Goal: Book appointment/travel/reservation

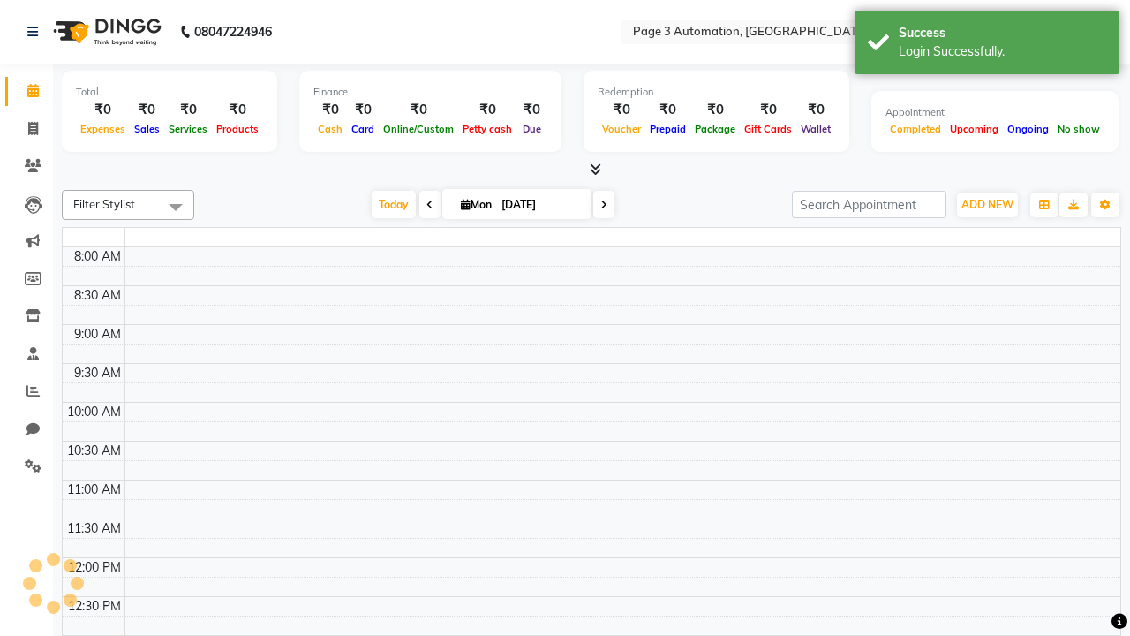
select select "en"
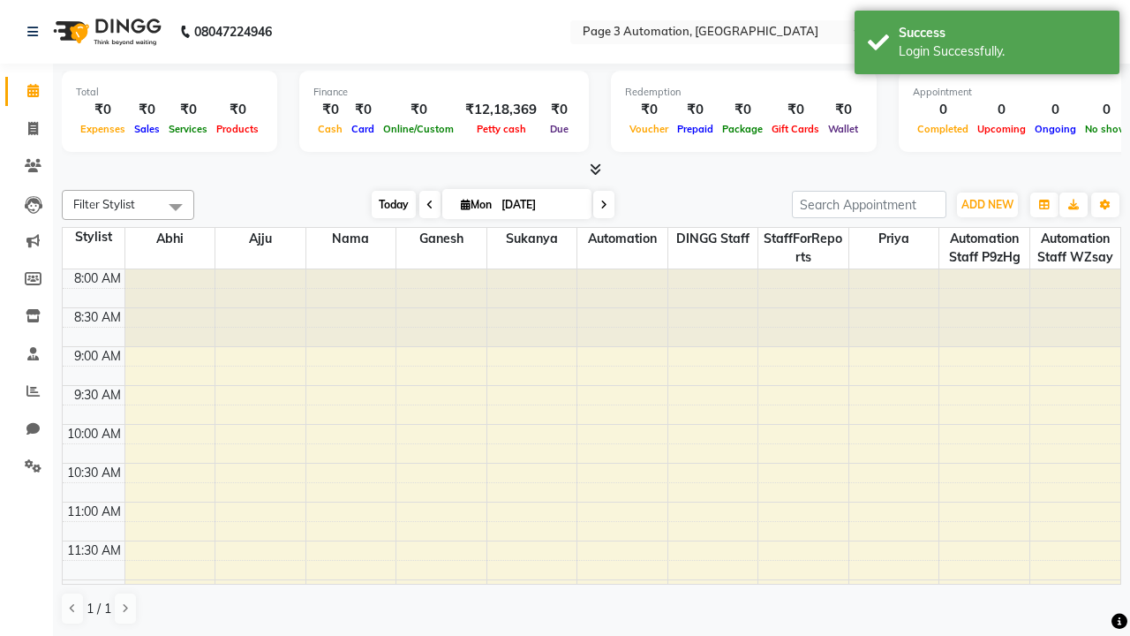
click at [385, 204] on span "Today" at bounding box center [394, 204] width 44 height 27
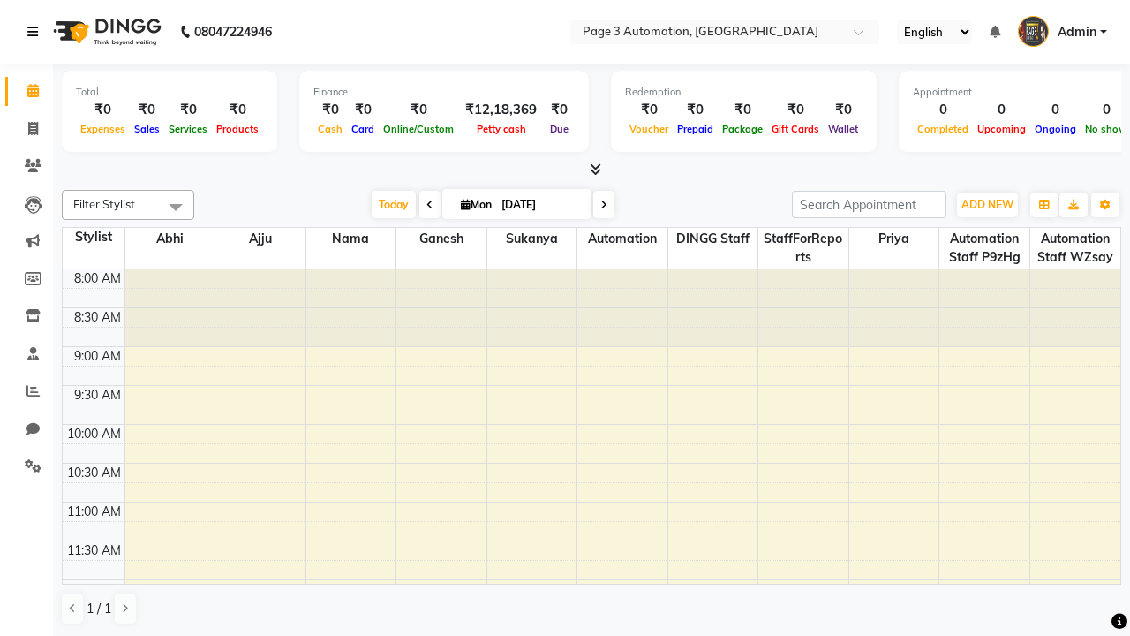
click at [36, 32] on icon at bounding box center [32, 32] width 11 height 12
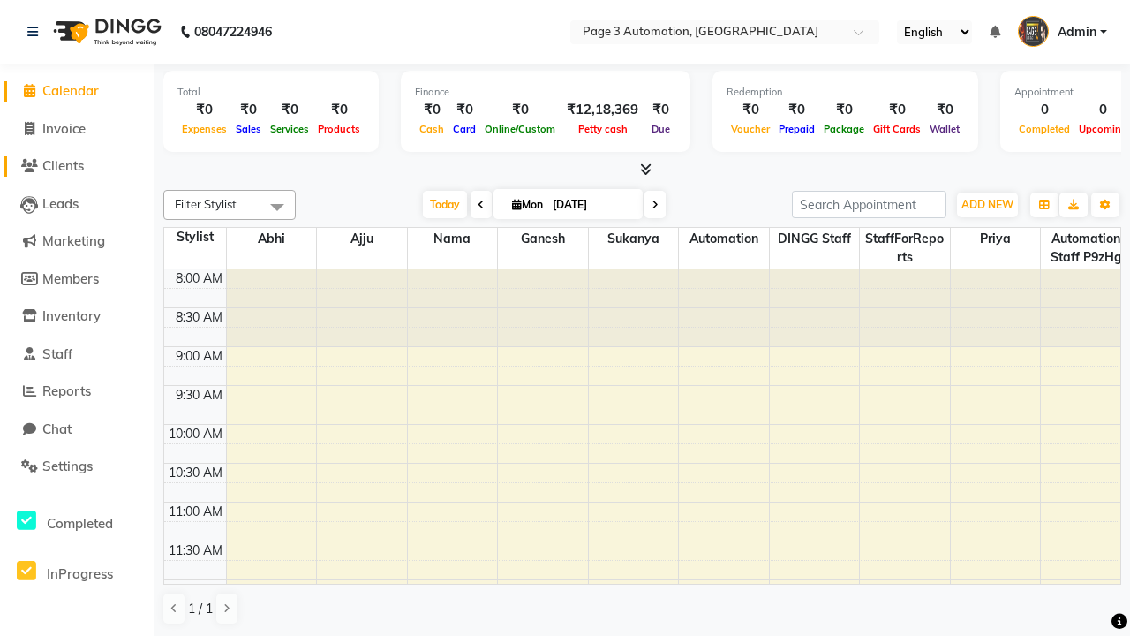
click at [77, 166] on span "Clients" at bounding box center [62, 165] width 41 height 17
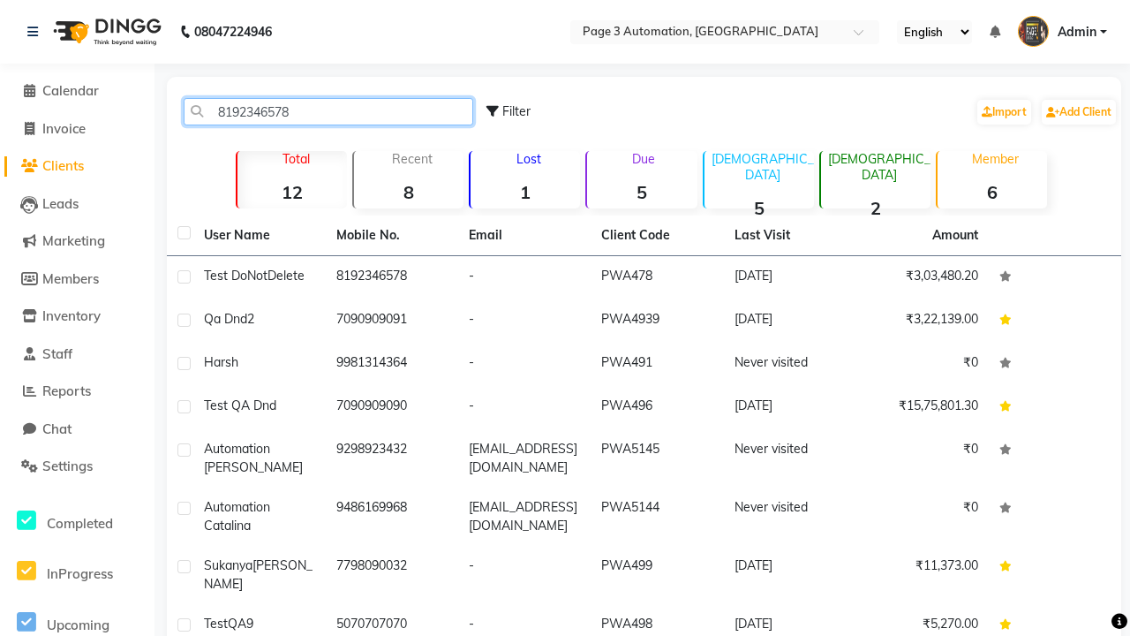
type input "8192346578"
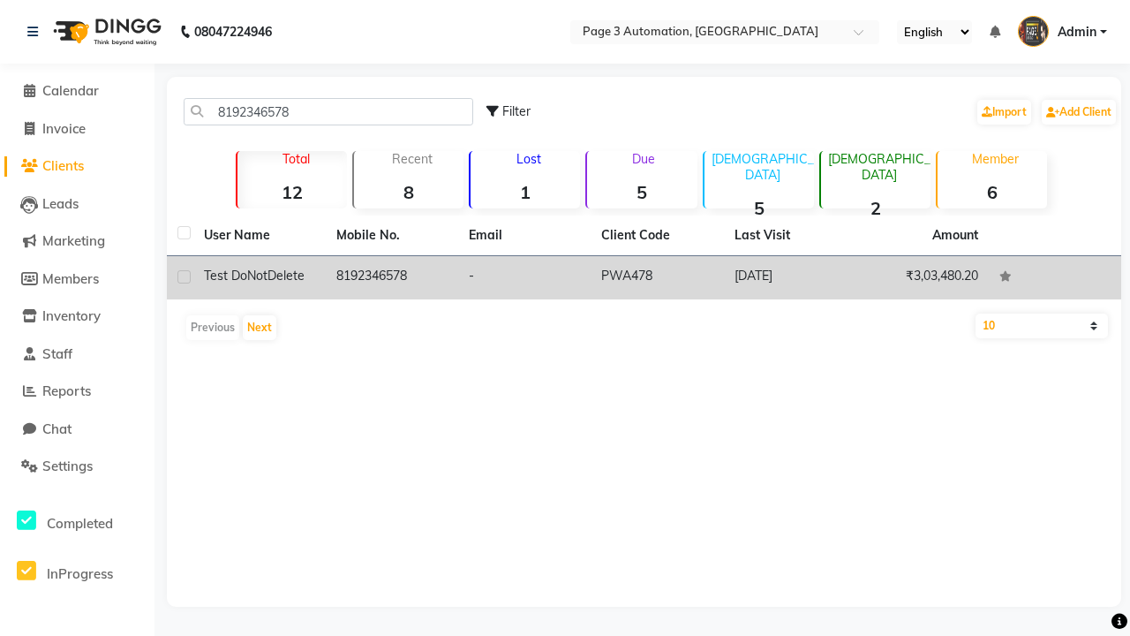
click at [392, 277] on td "8192346578" at bounding box center [392, 277] width 132 height 43
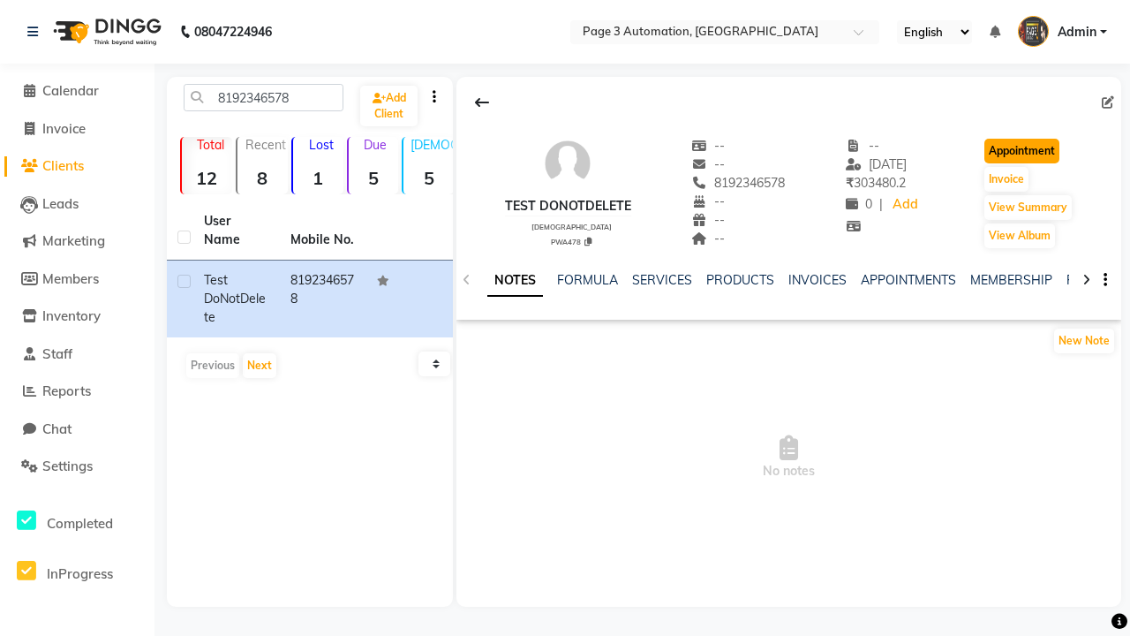
click at [1024, 151] on button "Appointment" at bounding box center [1021, 151] width 75 height 25
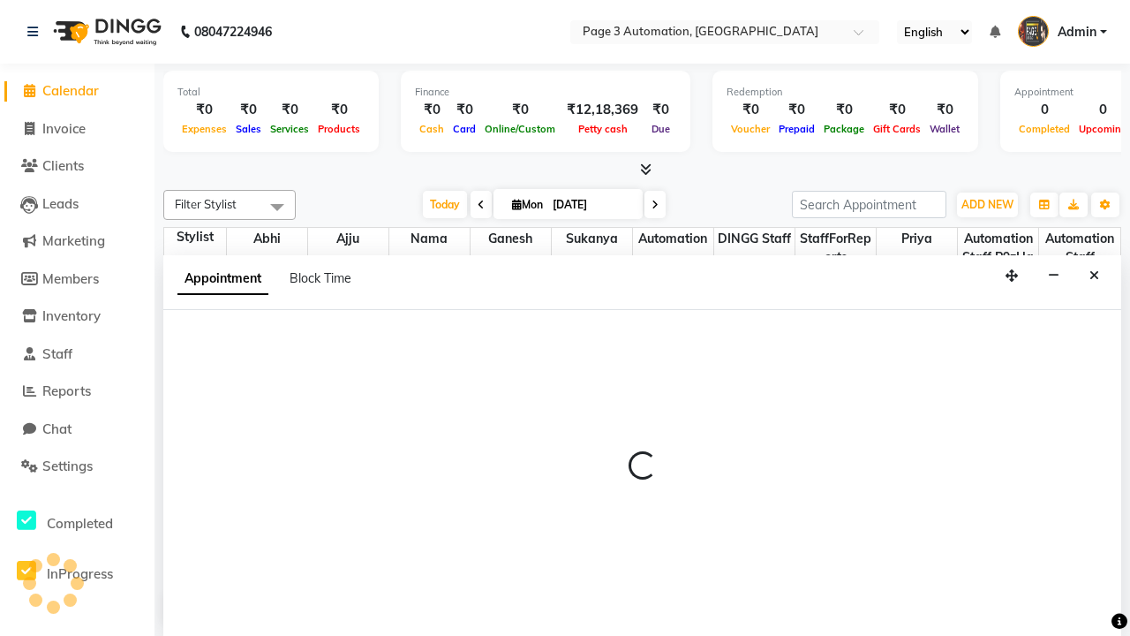
select select "tentative"
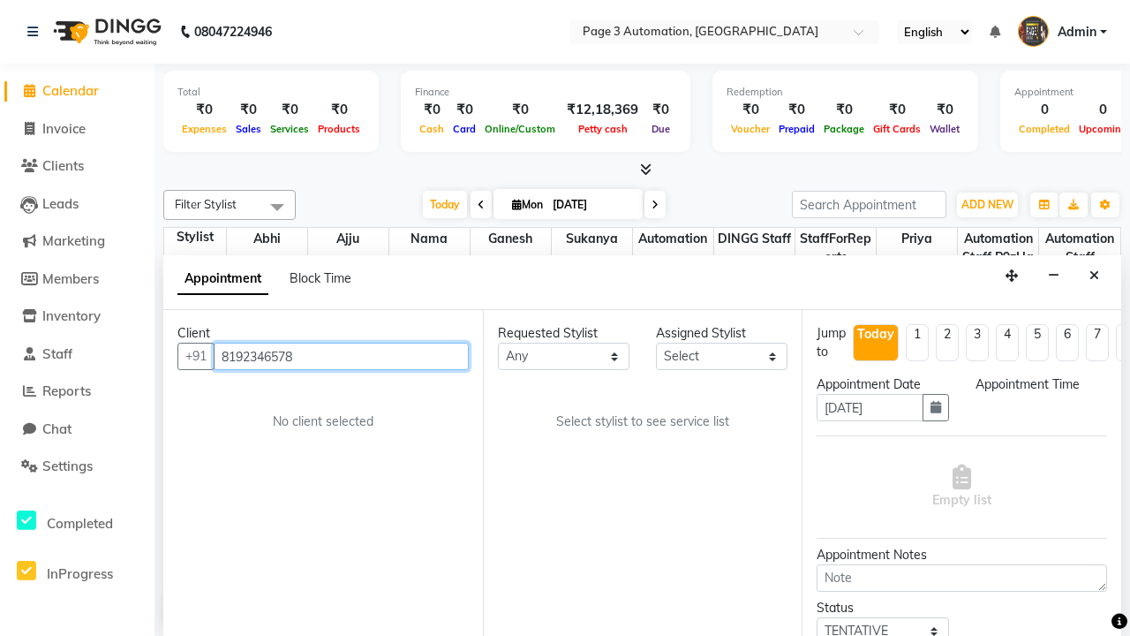
scroll to position [1, 0]
select select "540"
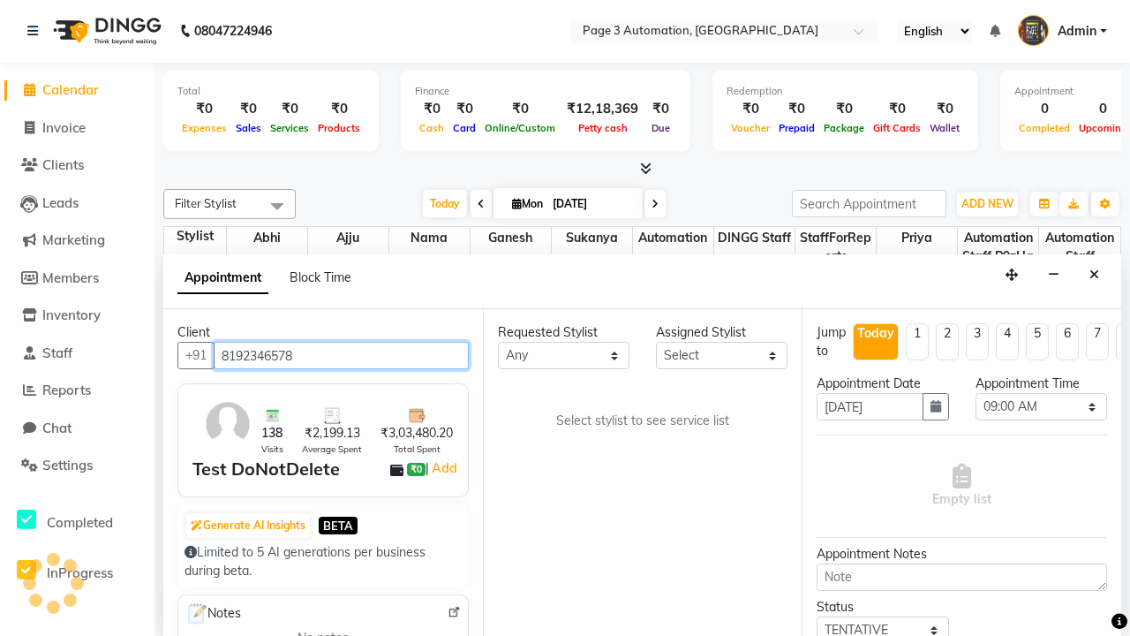
select select "711"
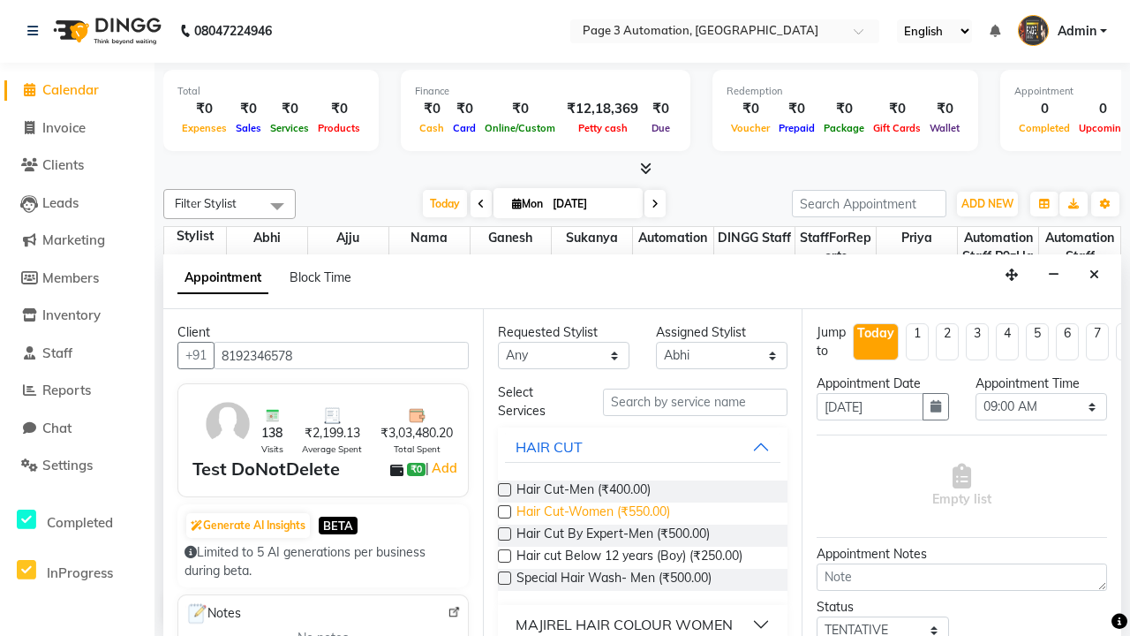
click at [592, 513] on span "Hair Cut-Women (₹550.00)" at bounding box center [593, 513] width 154 height 22
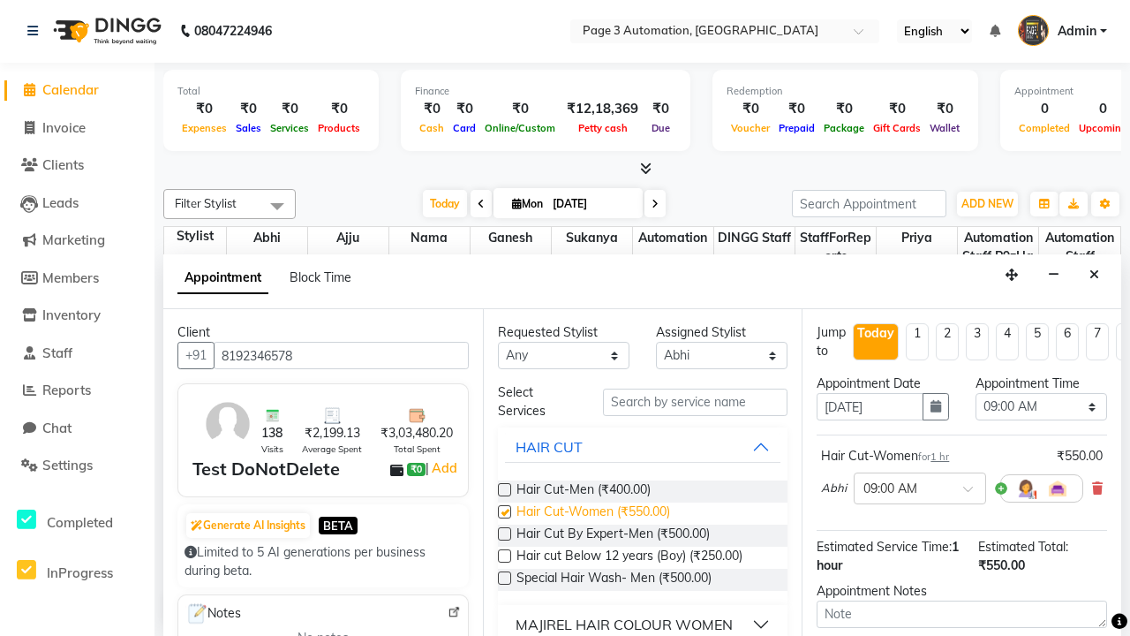
checkbox input "false"
select select "675"
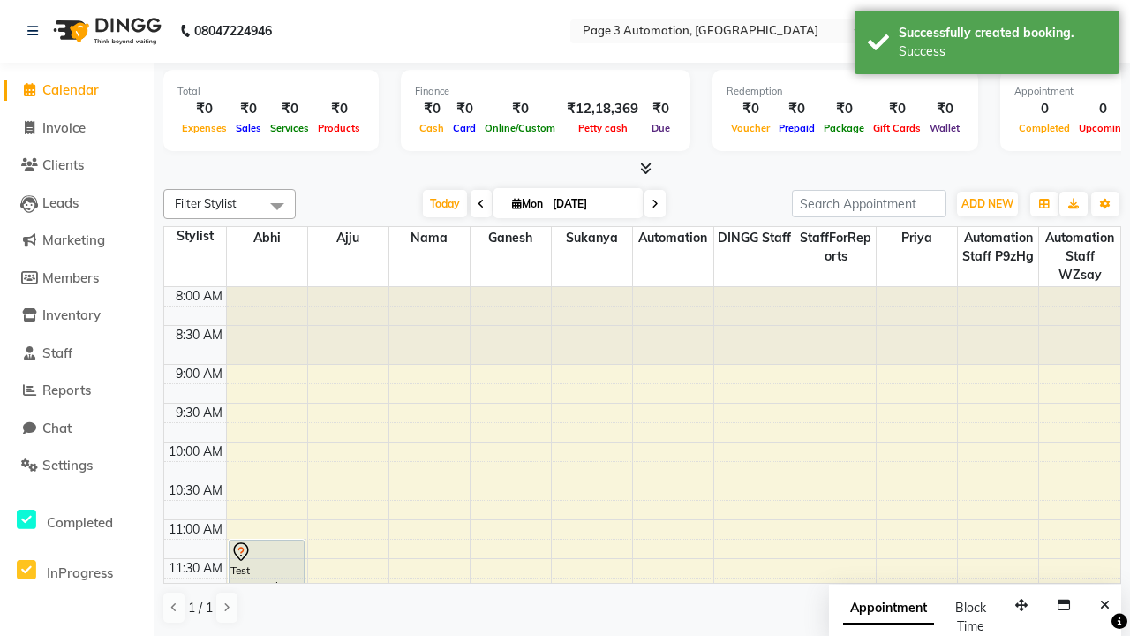
scroll to position [0, 0]
click at [987, 45] on div "Success" at bounding box center [1002, 51] width 207 height 19
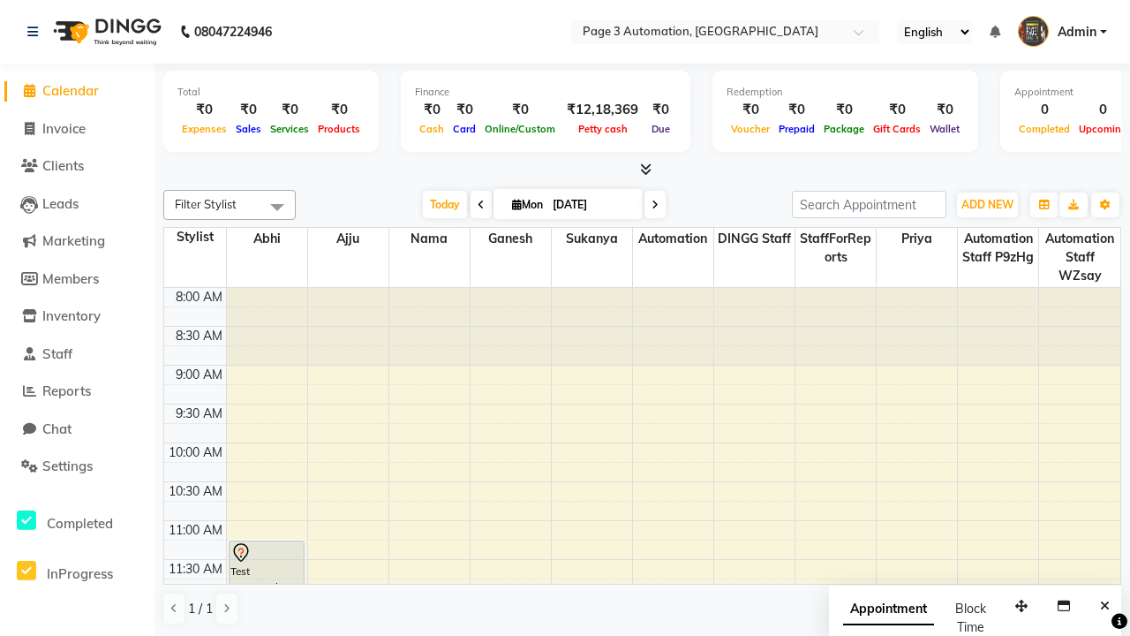
click at [277, 207] on span at bounding box center [277, 207] width 35 height 34
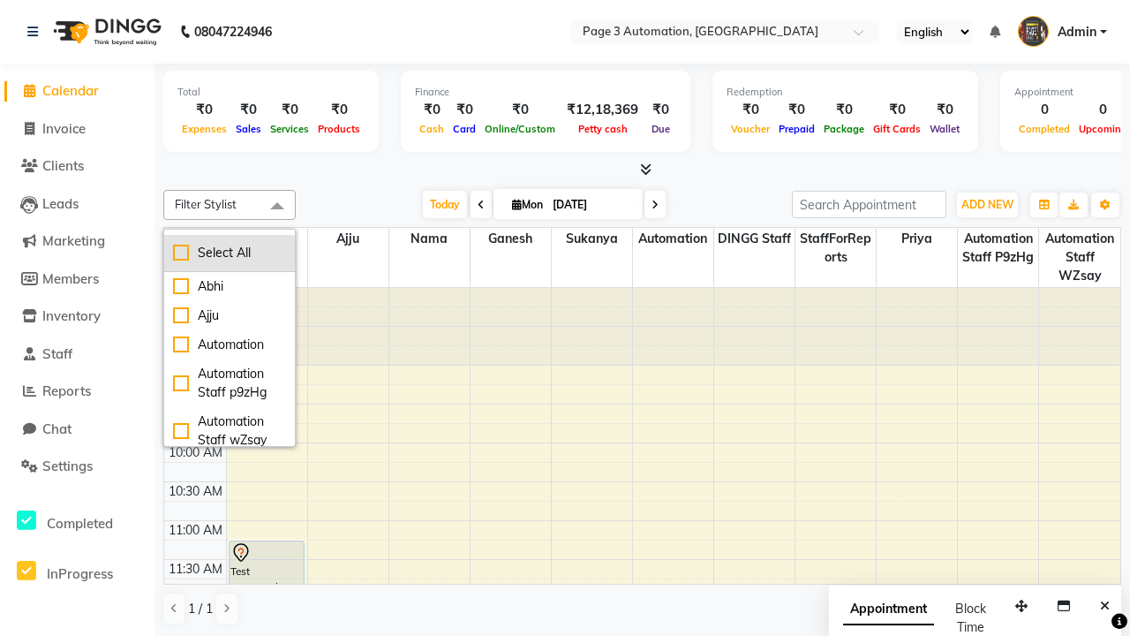
click at [230, 252] on div "Select All" at bounding box center [229, 253] width 113 height 19
checkbox input "true"
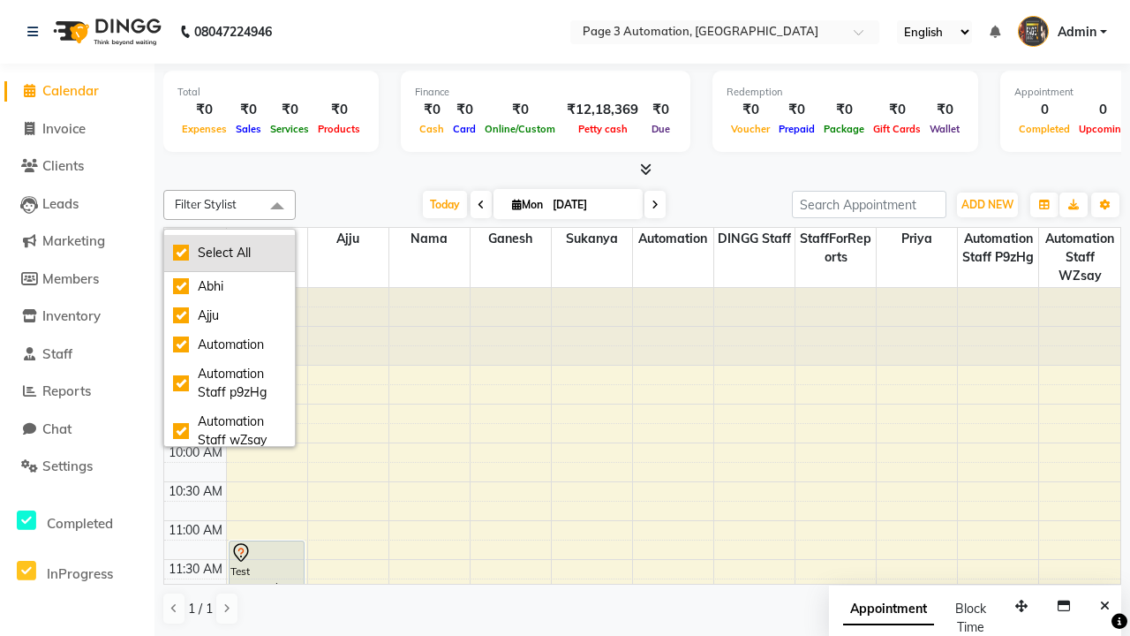
checkbox input "true"
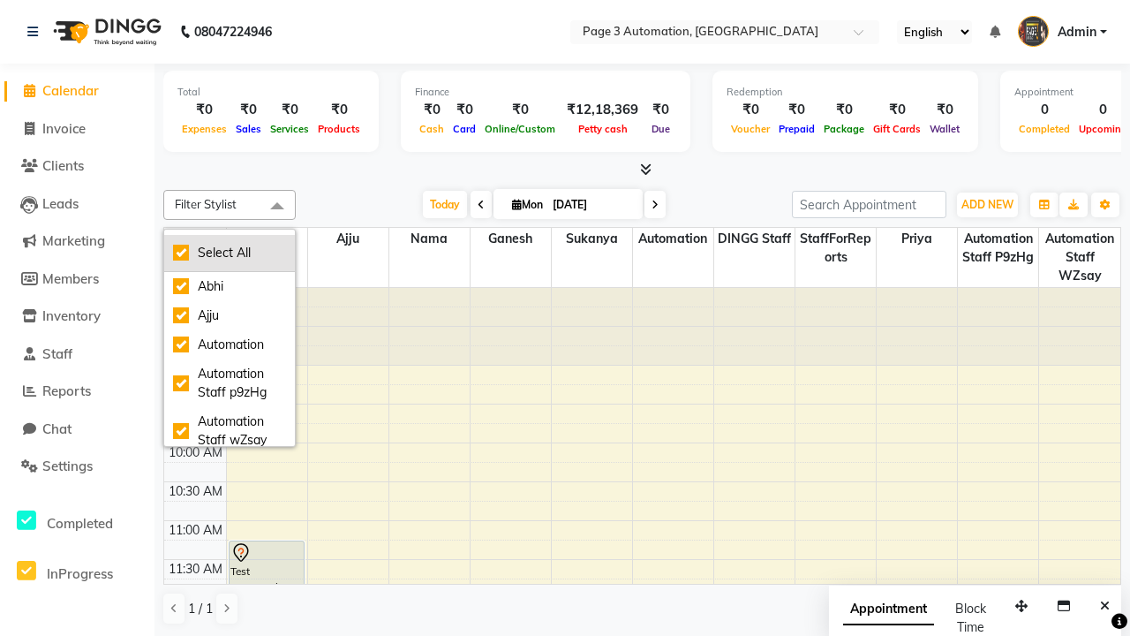
checkbox input "true"
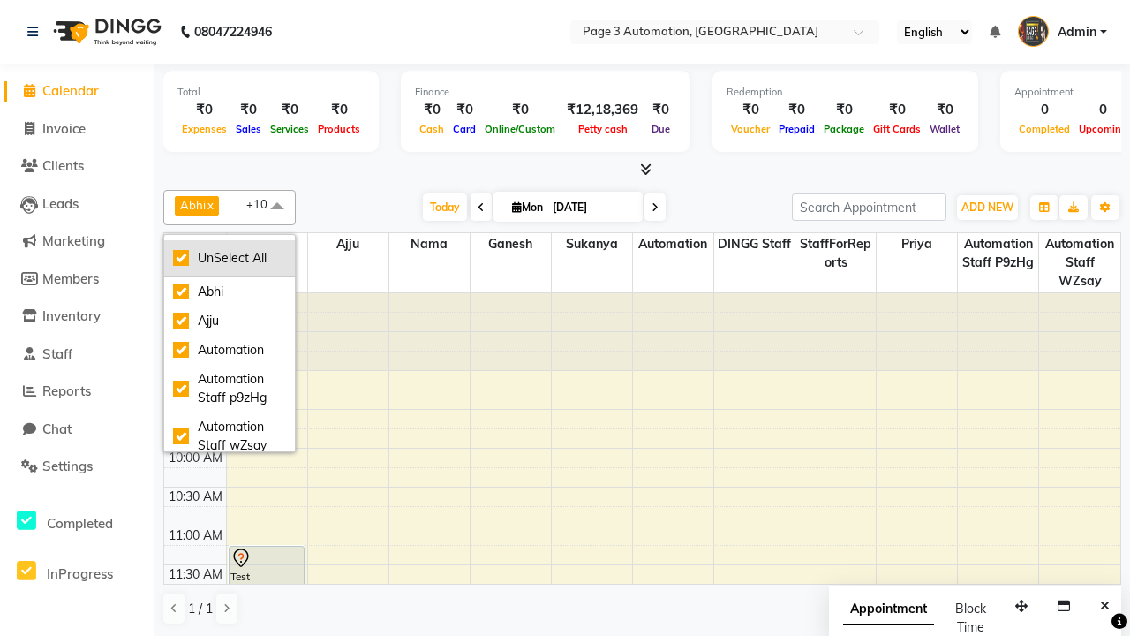
click at [230, 258] on div "UnSelect All" at bounding box center [229, 258] width 113 height 19
checkbox input "false"
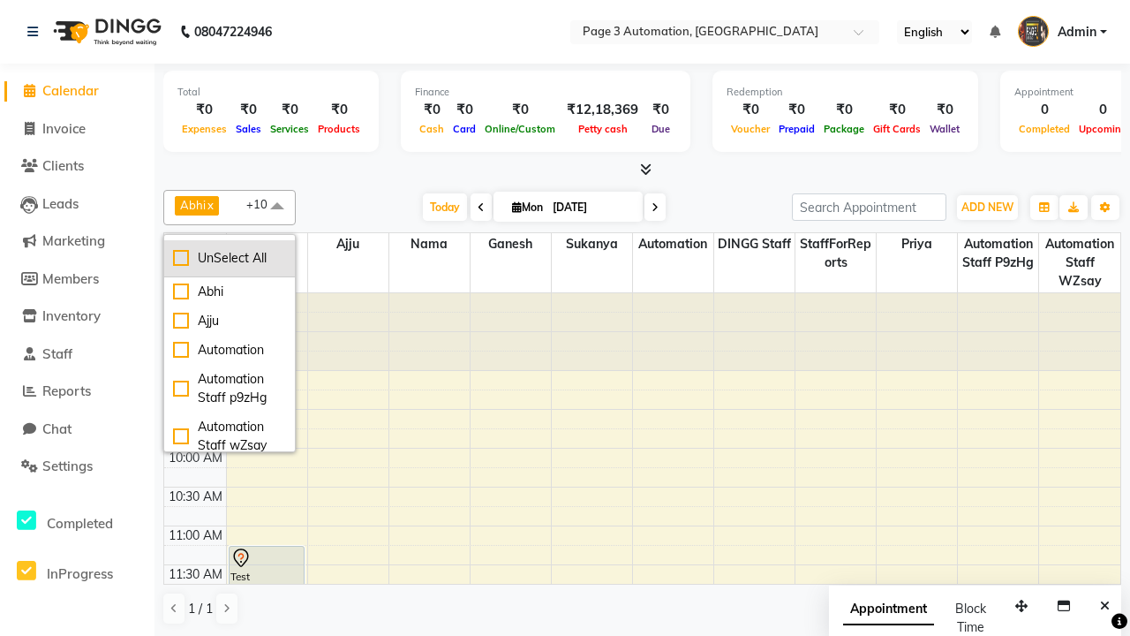
checkbox input "false"
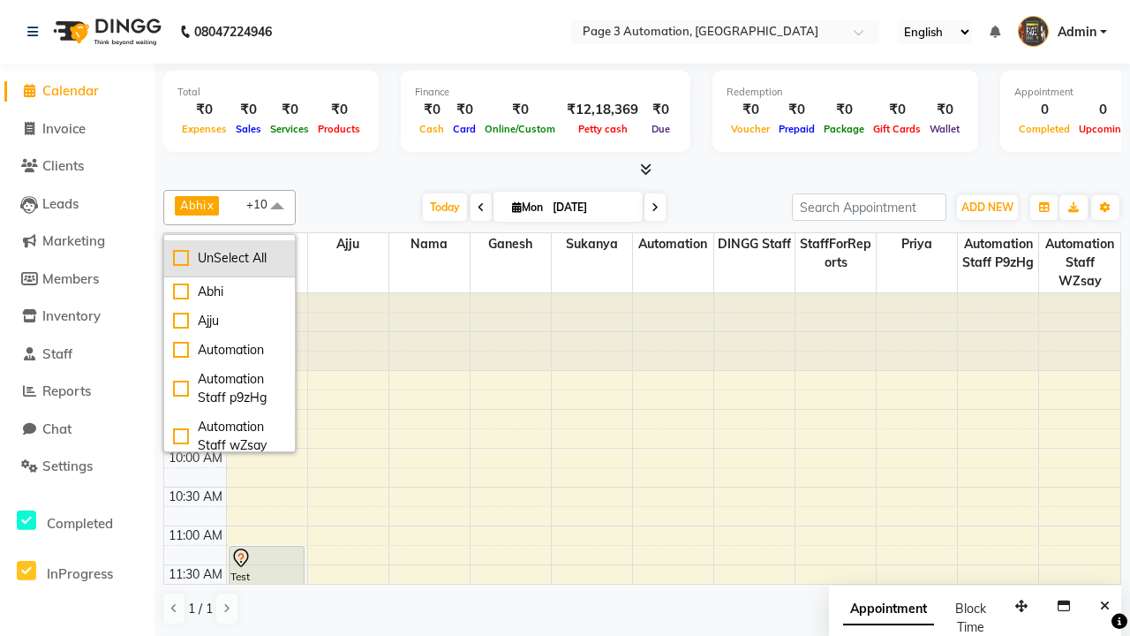
checkbox input "false"
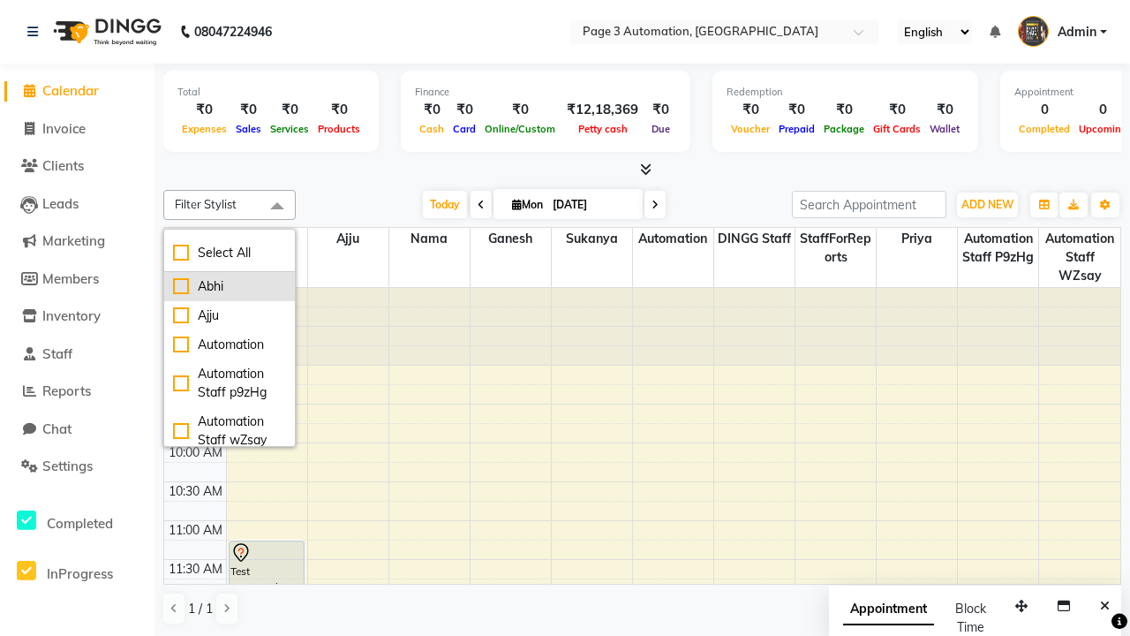
click at [230, 286] on div "Abhi" at bounding box center [229, 286] width 113 height 19
checkbox input "true"
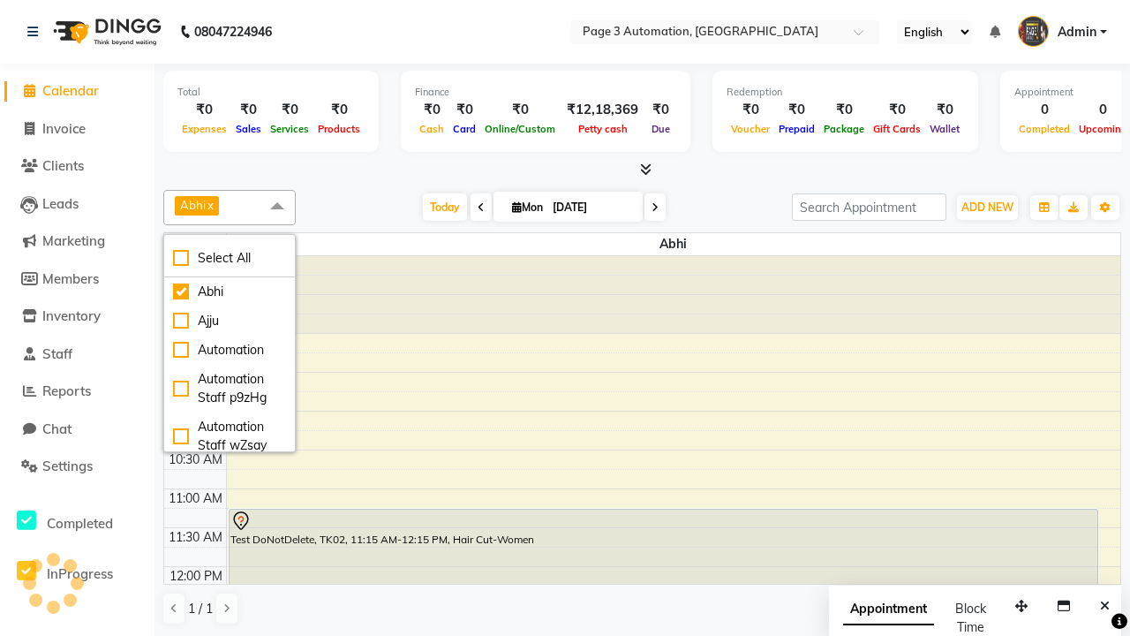
click at [277, 207] on span at bounding box center [277, 207] width 35 height 34
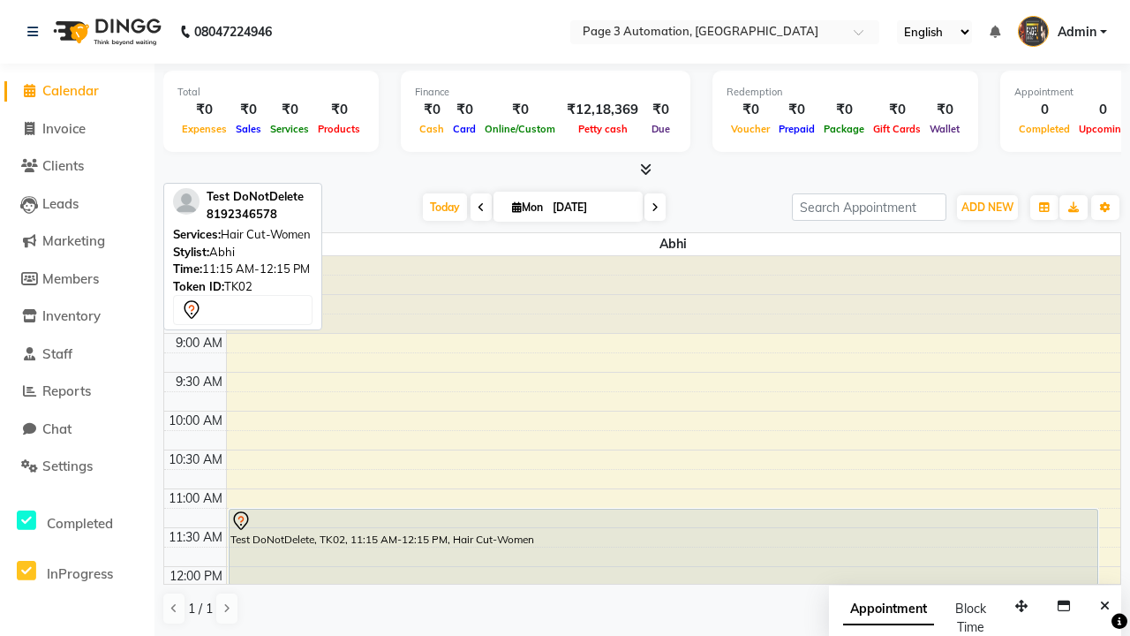
scroll to position [1, 0]
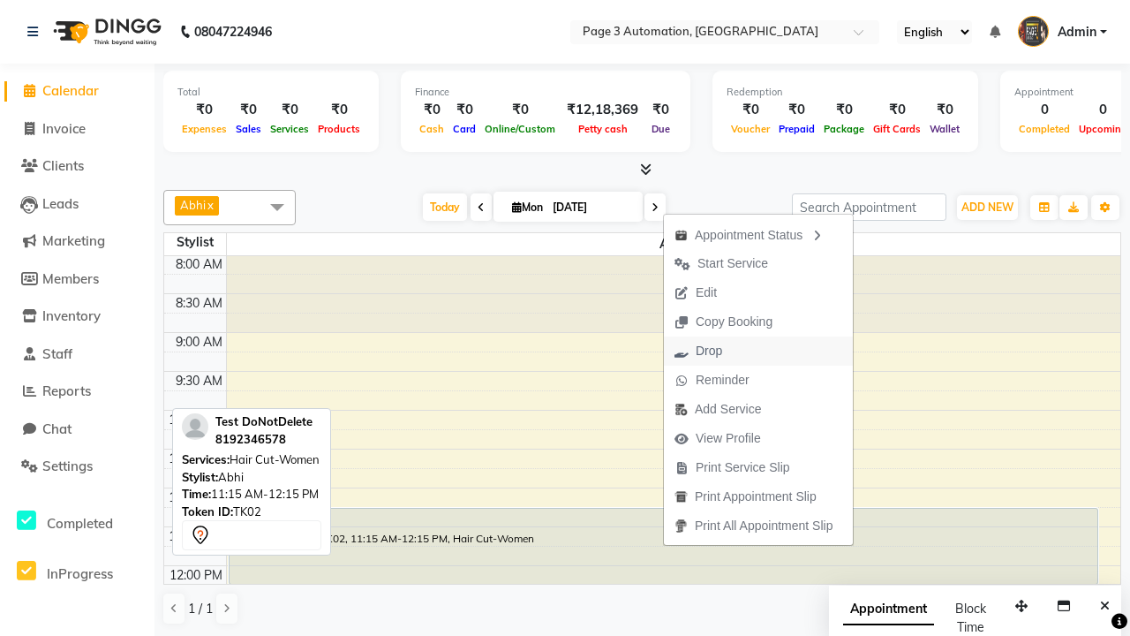
click at [761, 350] on button "Drop" at bounding box center [758, 350] width 189 height 29
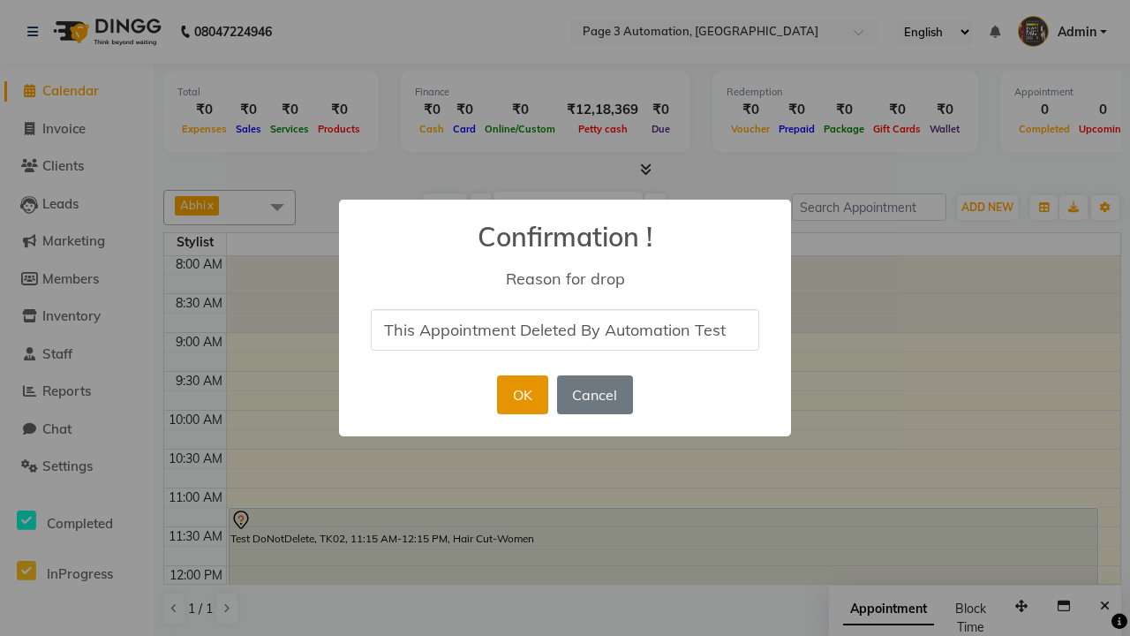
type input "This Appointment Deleted By Automation Test"
click at [522, 395] on button "OK" at bounding box center [522, 394] width 50 height 39
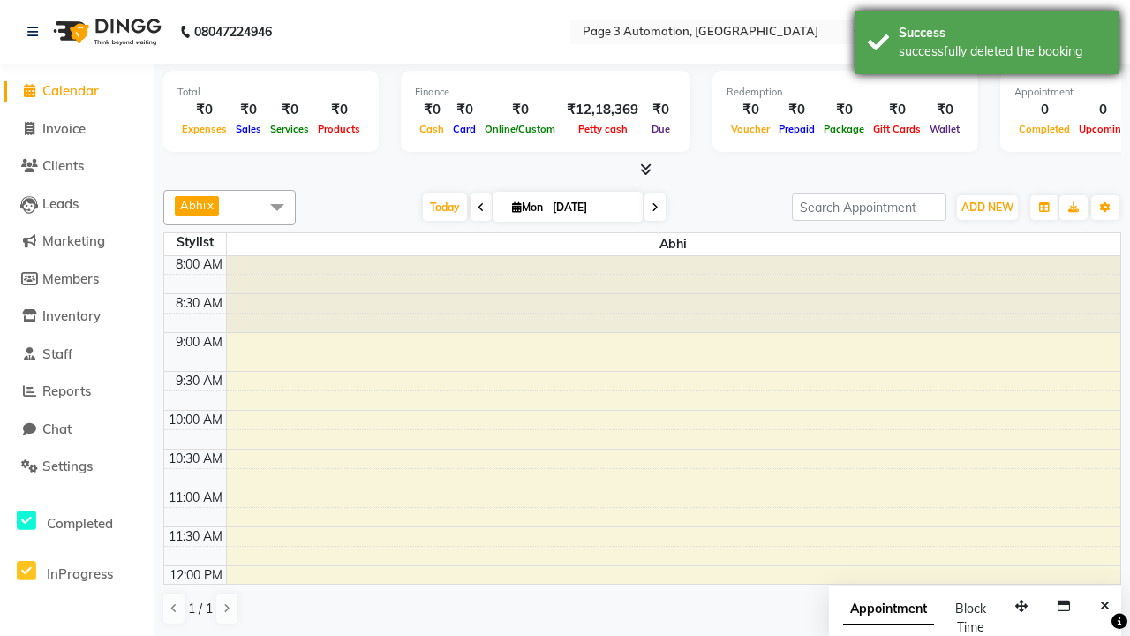
click at [987, 45] on div "successfully deleted the booking" at bounding box center [1002, 51] width 207 height 19
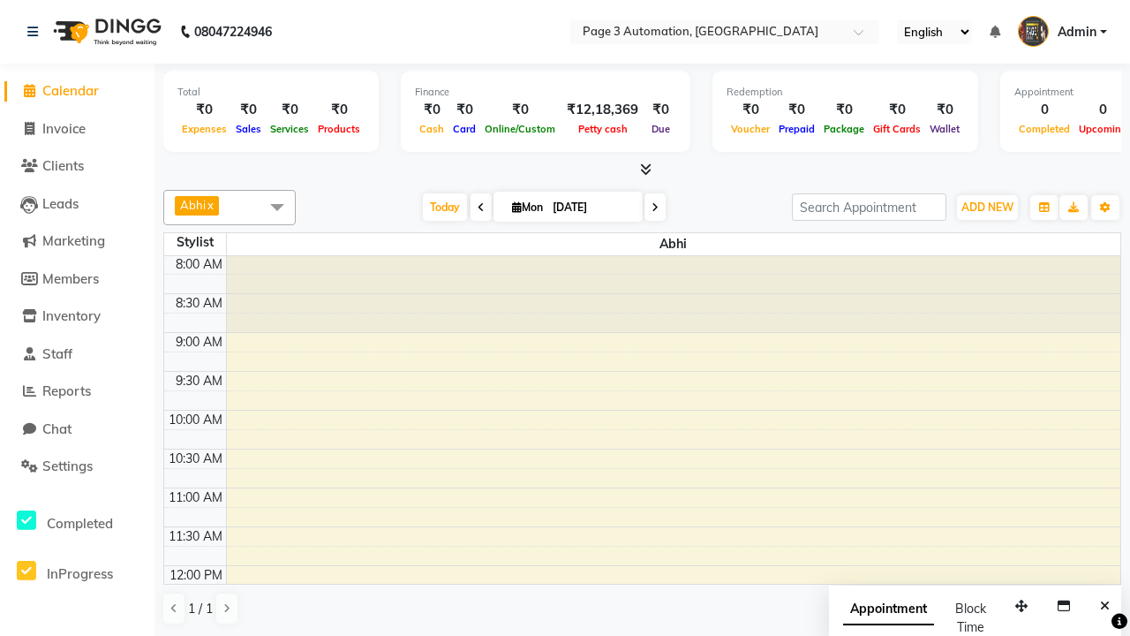
click at [277, 207] on span at bounding box center [277, 207] width 35 height 34
